Goal: Transaction & Acquisition: Download file/media

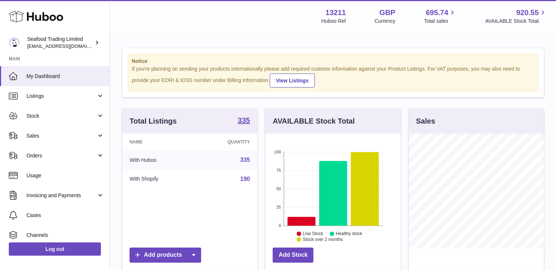
scroll to position [115, 137]
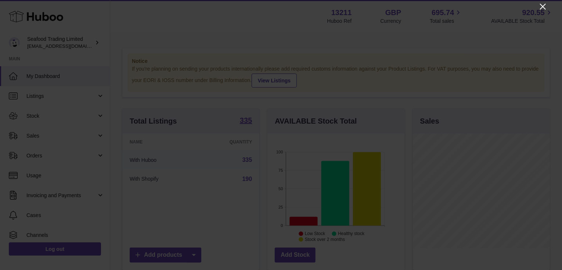
click at [542, 3] on icon "Close" at bounding box center [542, 6] width 9 height 9
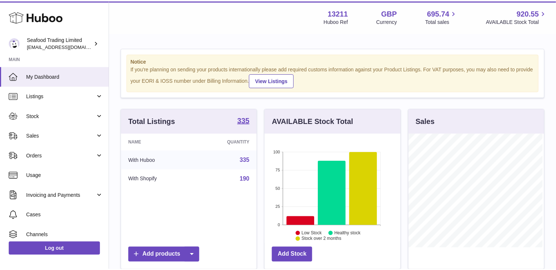
scroll to position [367179, 367158]
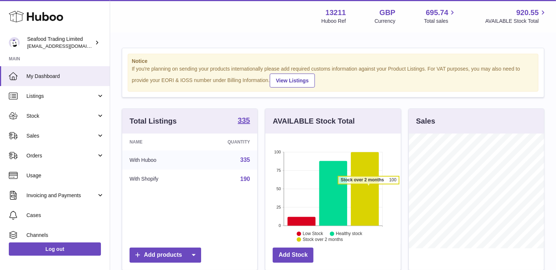
click at [369, 187] on icon at bounding box center [365, 188] width 28 height 73
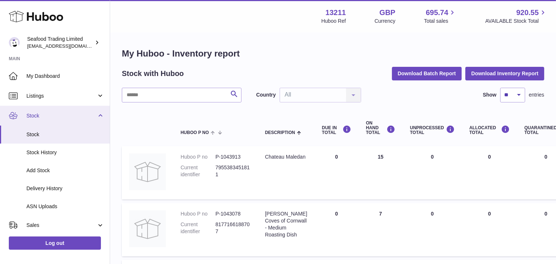
click at [34, 115] on span "Stock" at bounding box center [61, 115] width 70 height 7
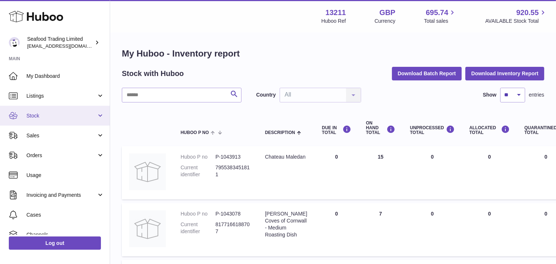
click at [100, 116] on link "Stock" at bounding box center [55, 116] width 110 height 20
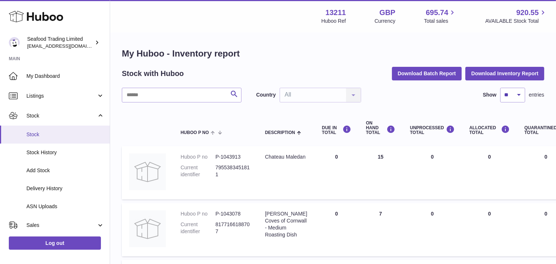
click at [48, 135] on span "Stock" at bounding box center [65, 134] width 78 height 7
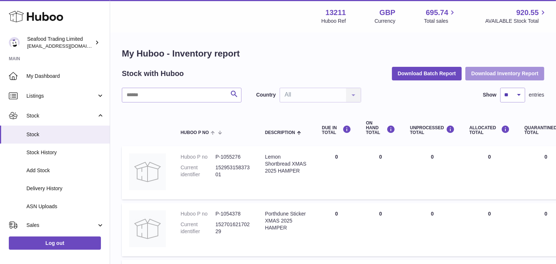
click at [492, 72] on button "Download Inventory Report" at bounding box center [505, 73] width 79 height 13
